Goal: Find specific page/section: Locate item on page

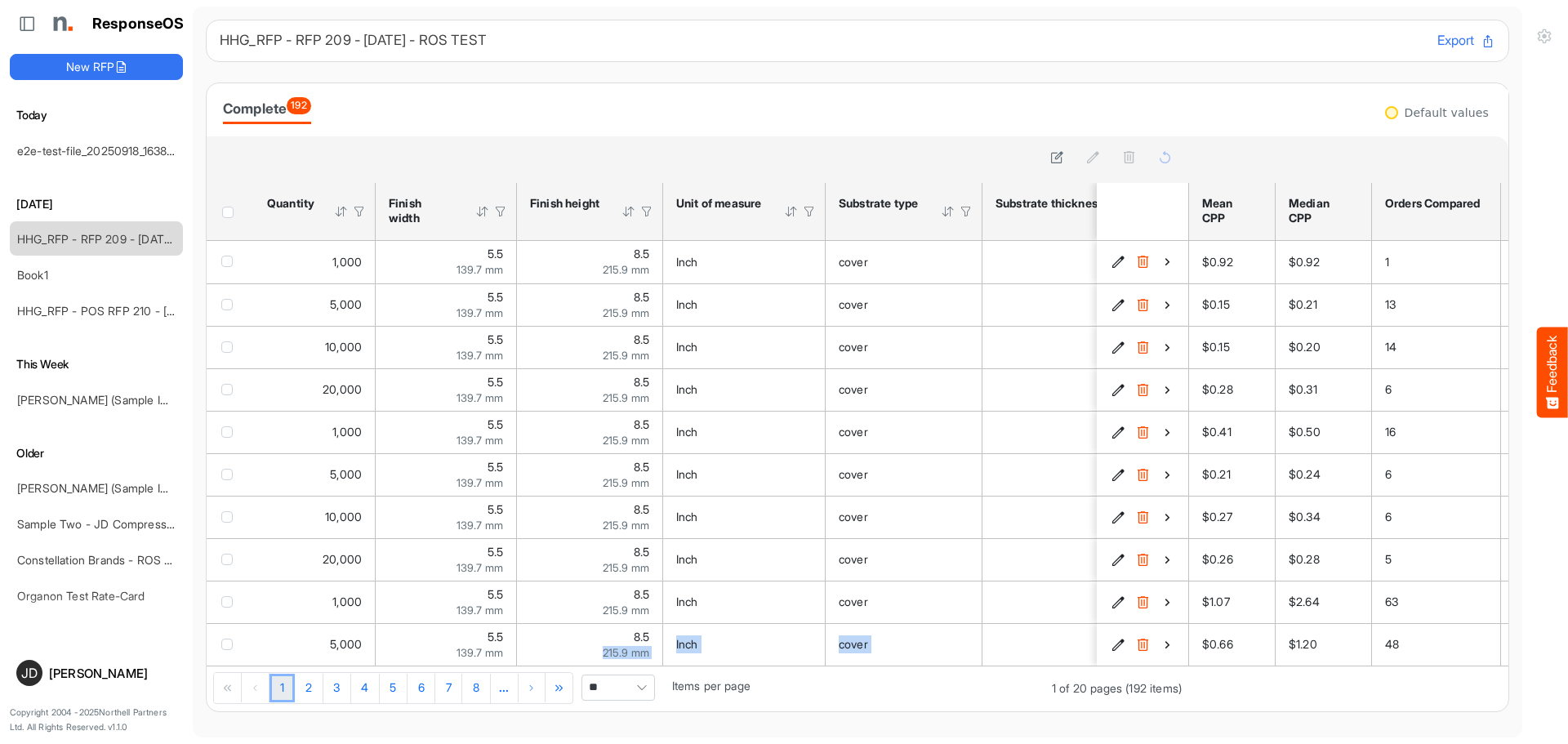
drag, startPoint x: 539, startPoint y: 664, endPoint x: 756, endPoint y: 682, distance: 217.7
click at [756, 682] on div "sfgrid05f1baxctlc_header_table Press Enter to sort. Press Alt Down to open filt…" at bounding box center [697, 447] width 982 height 529
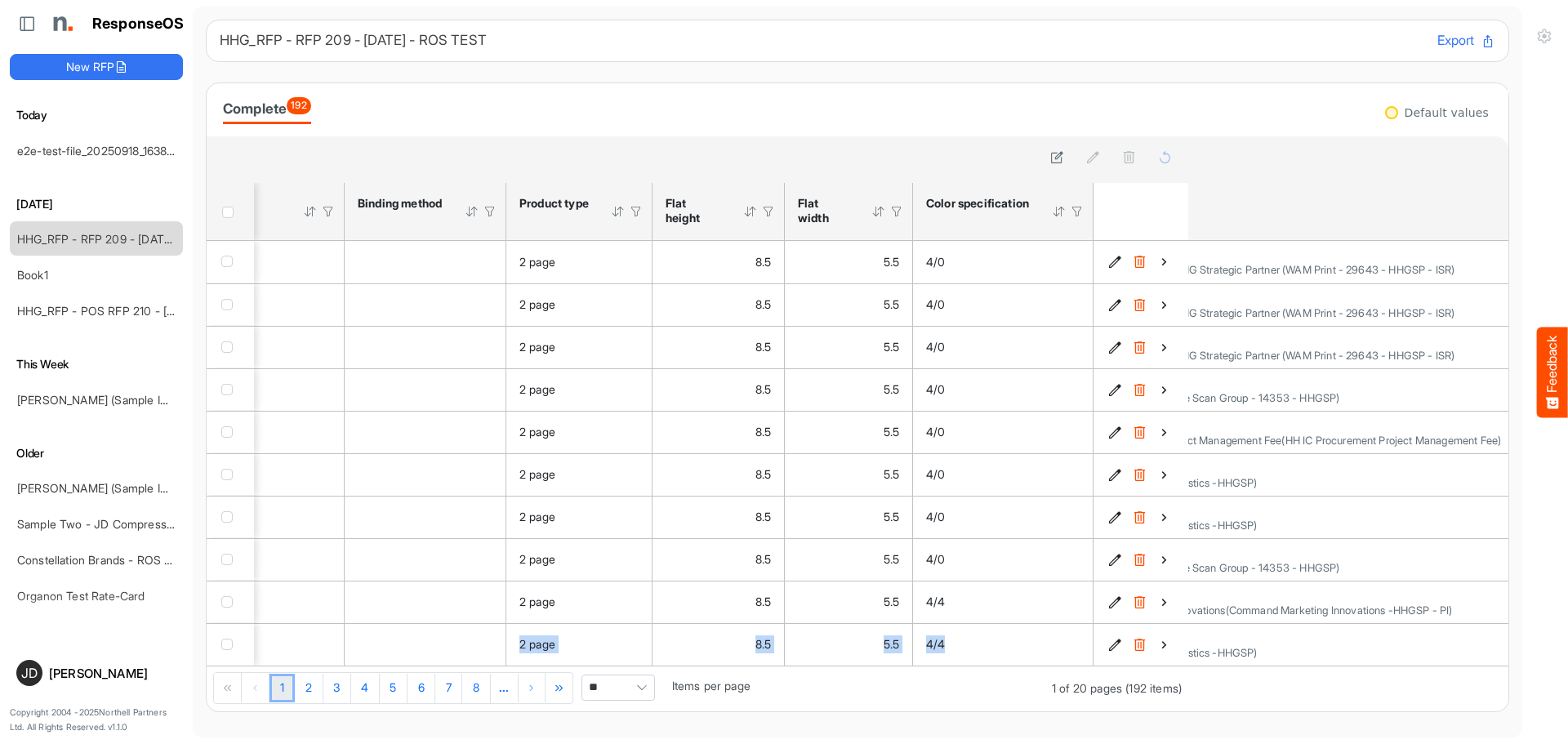
scroll to position [0, 301]
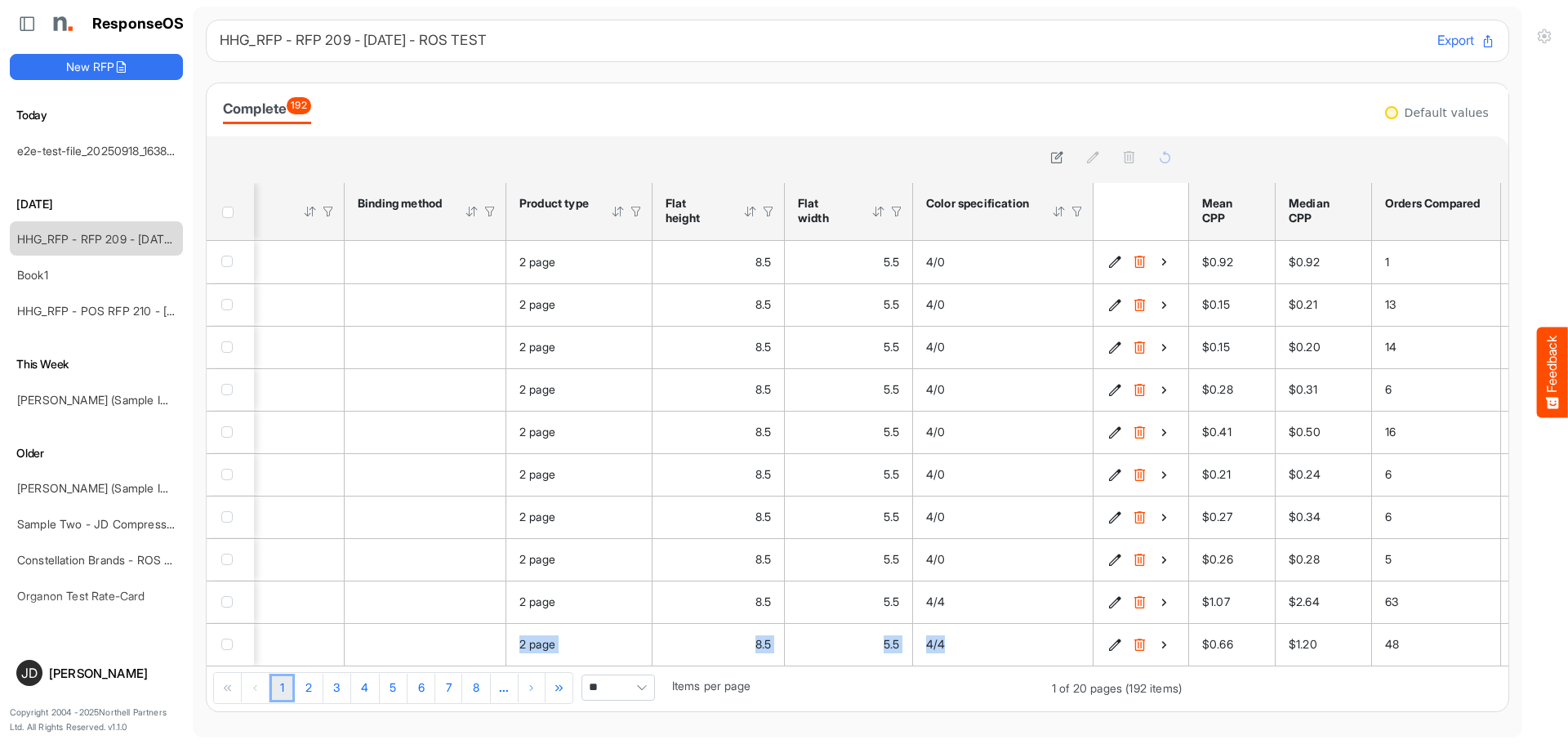
click at [1441, 211] on div "Orders Compared" at bounding box center [1434, 203] width 97 height 15
click at [1399, 209] on div "Orders Compared" at bounding box center [1434, 203] width 97 height 15
click at [1380, 624] on td "48" at bounding box center [1437, 645] width 129 height 43
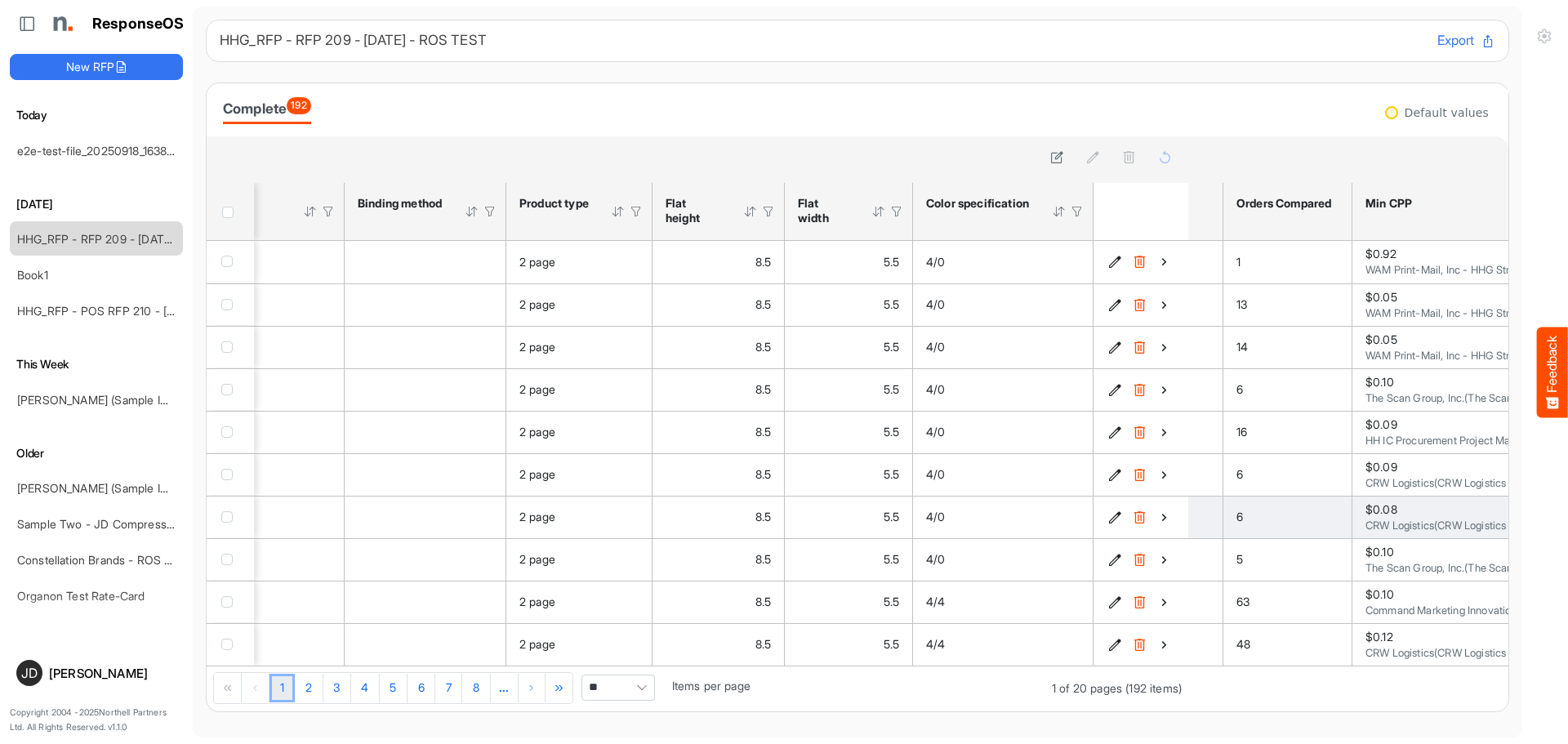
click at [1298, 509] on div "6" at bounding box center [1287, 517] width 102 height 18
click at [652, 691] on span "Pagerdropdown" at bounding box center [642, 688] width 25 height 25
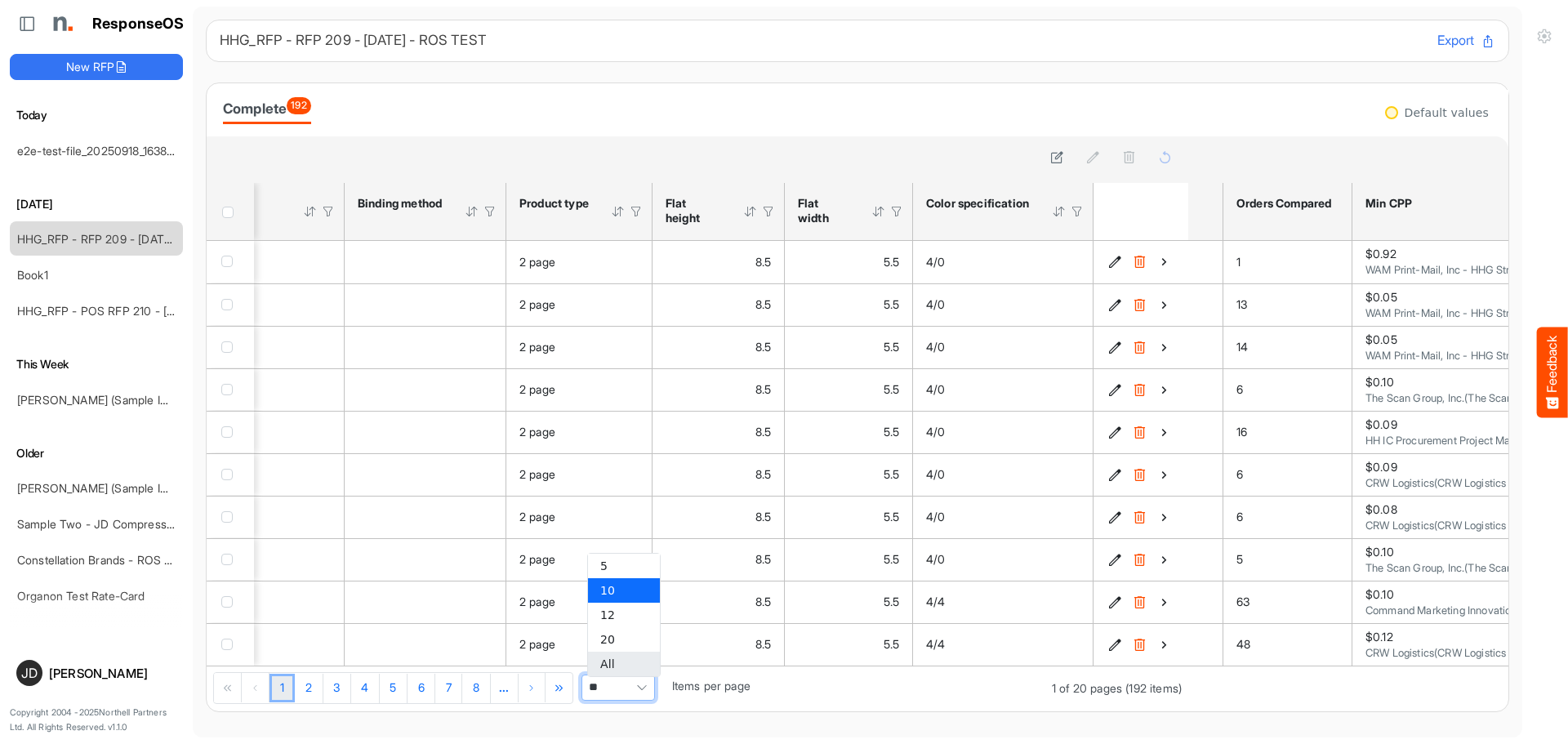
click at [630, 668] on li "All" at bounding box center [623, 664] width 72 height 25
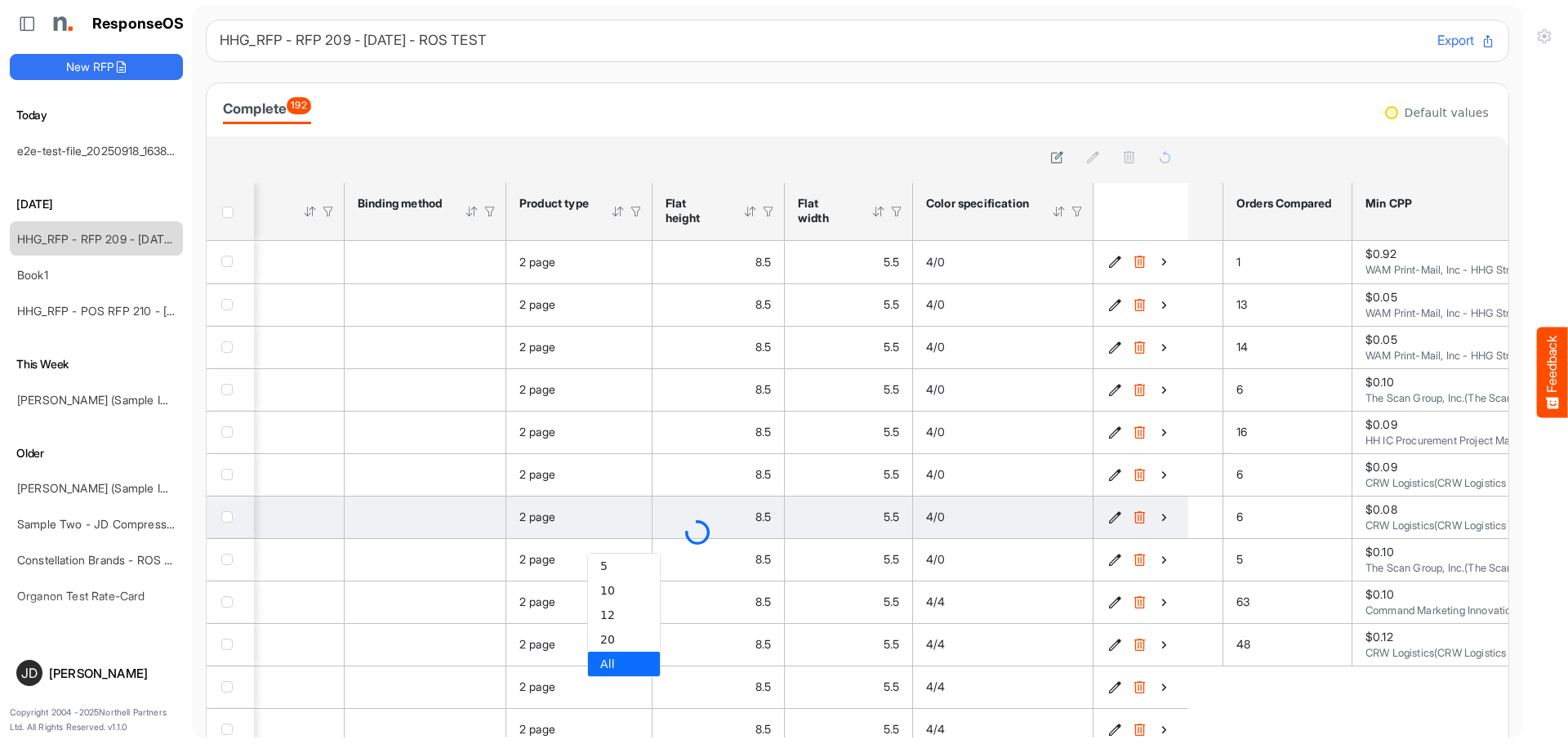
type input "***"
